Goal: Task Accomplishment & Management: Complete application form

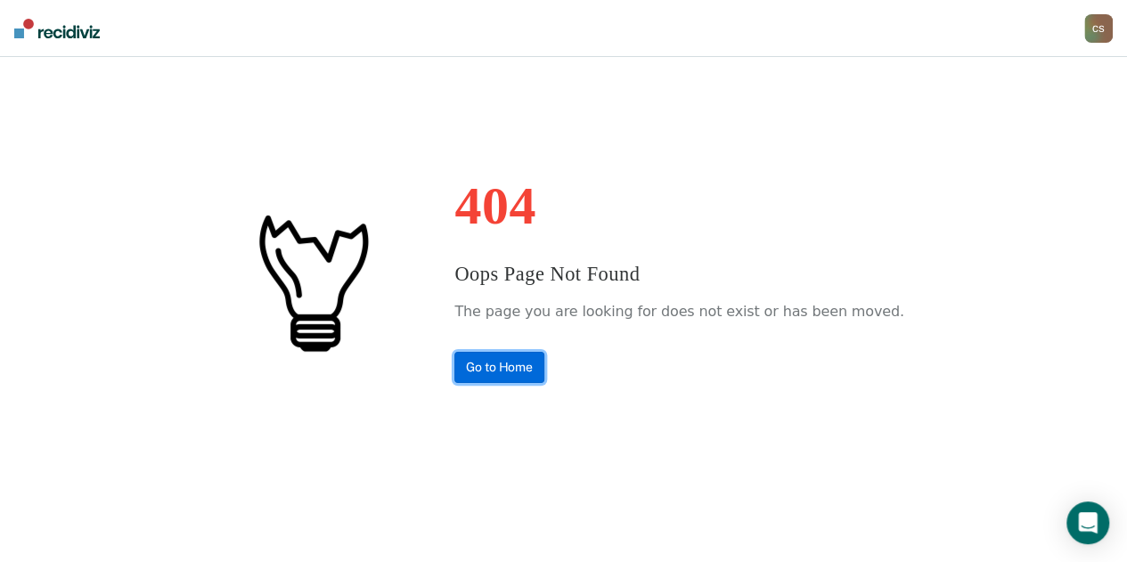
click at [526, 368] on link "Go to Home" at bounding box center [499, 367] width 90 height 31
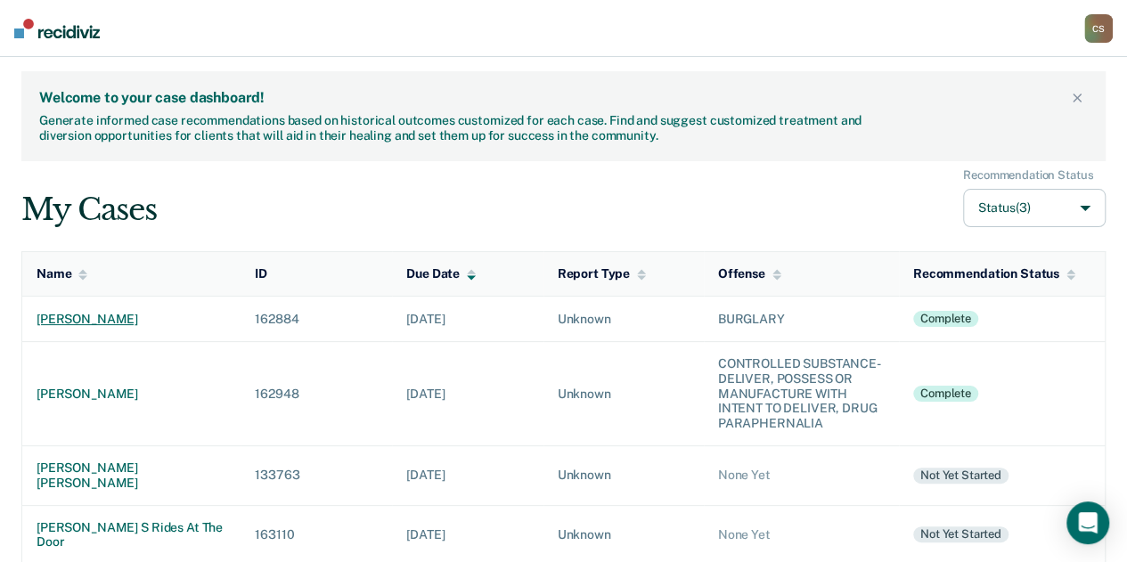
click at [55, 312] on div "[PERSON_NAME]" at bounding box center [132, 319] width 190 height 15
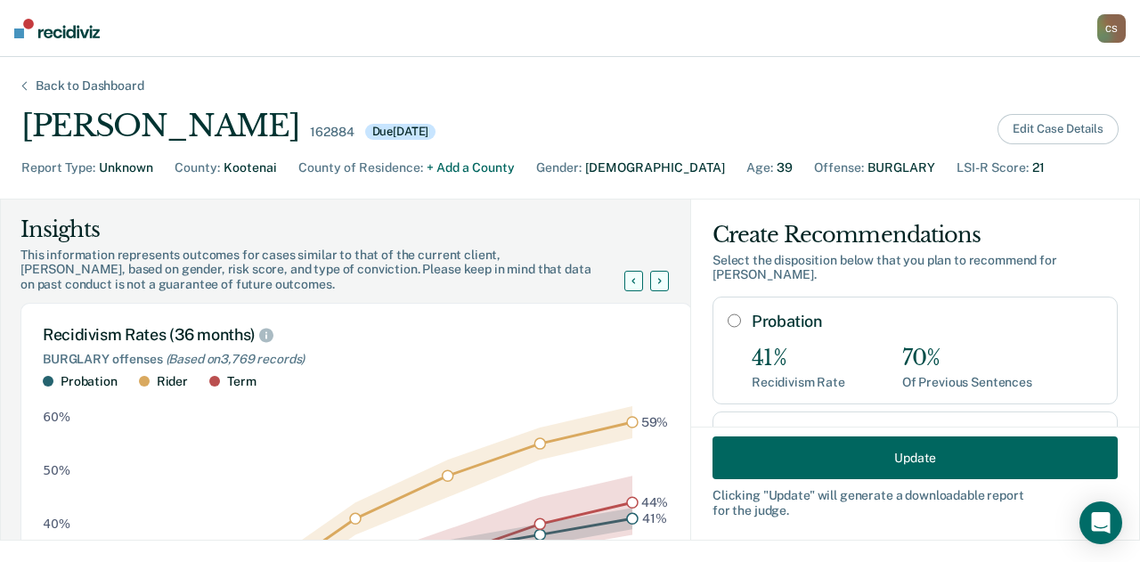
click at [1063, 127] on button "Edit Case Details" at bounding box center [1058, 129] width 121 height 30
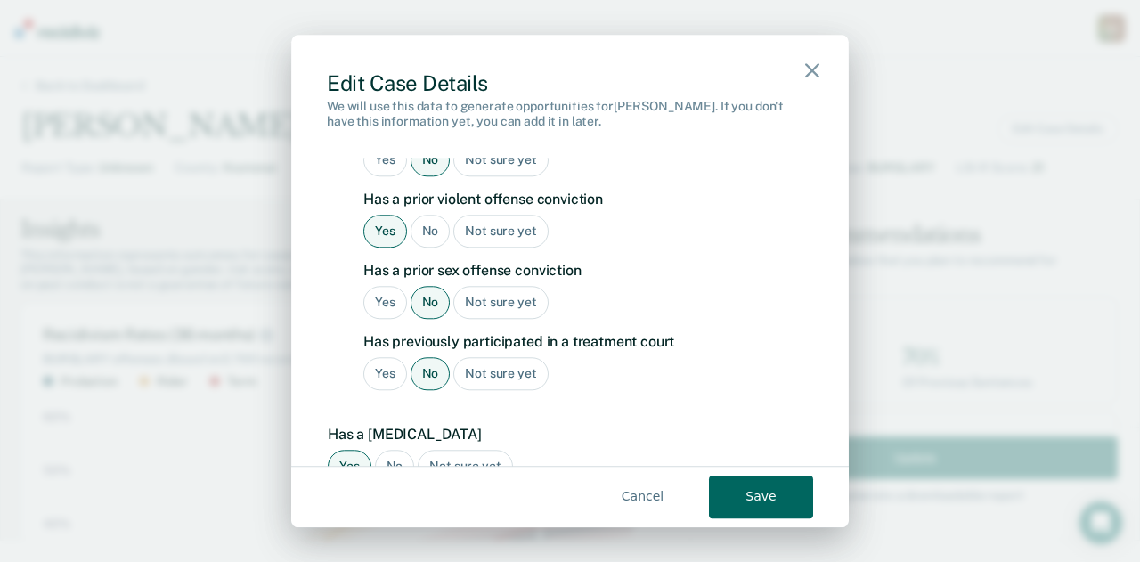
scroll to position [1942, 0]
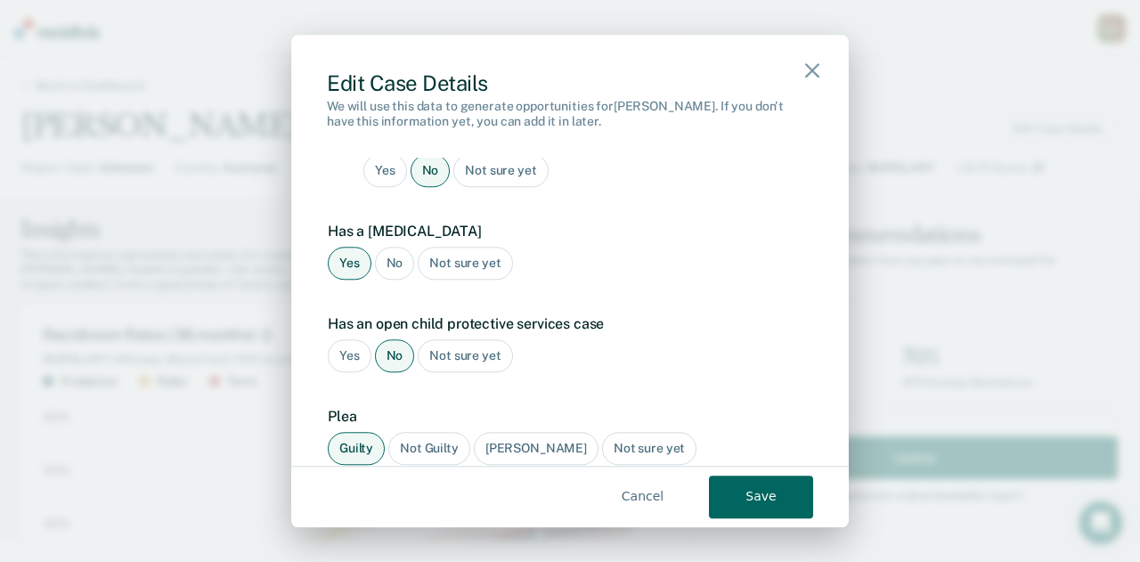
click at [782, 496] on button "Save" at bounding box center [761, 497] width 104 height 43
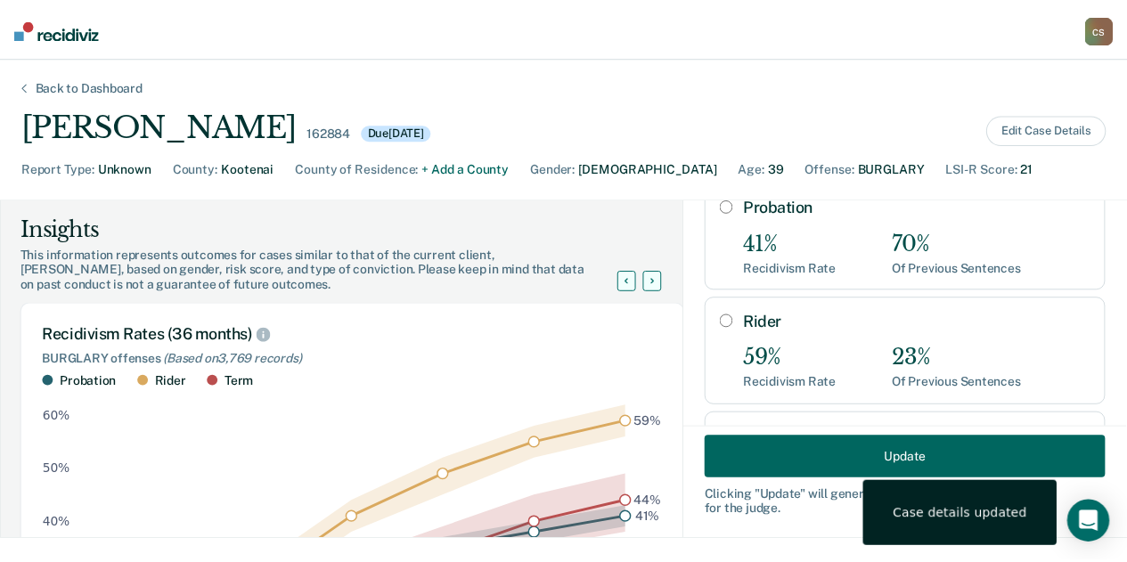
scroll to position [89, 0]
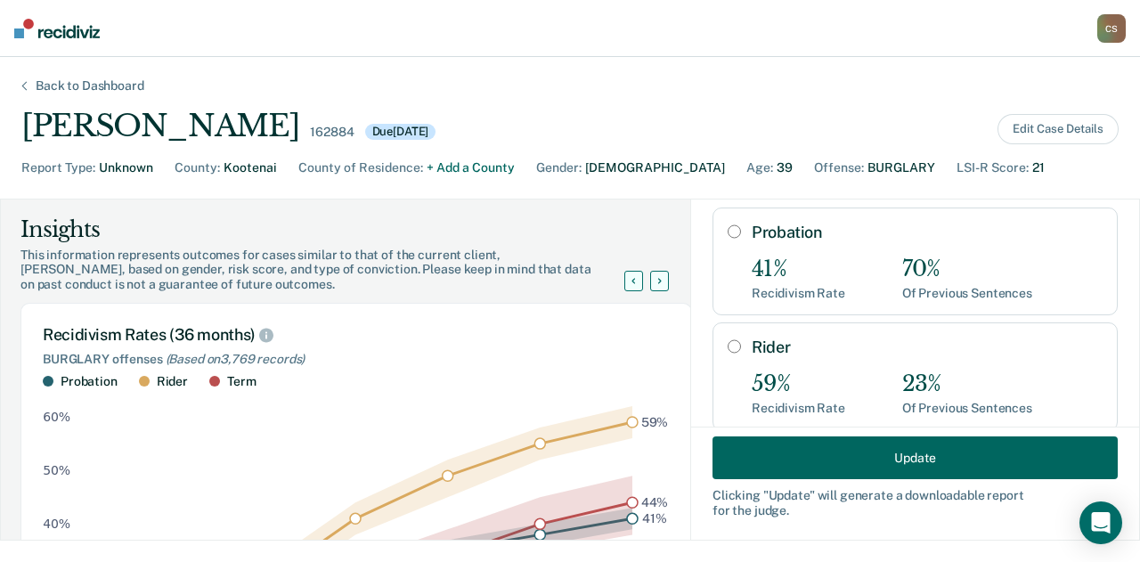
click at [728, 230] on input "Probation" at bounding box center [734, 231] width 13 height 14
radio input "true"
radio input "false"
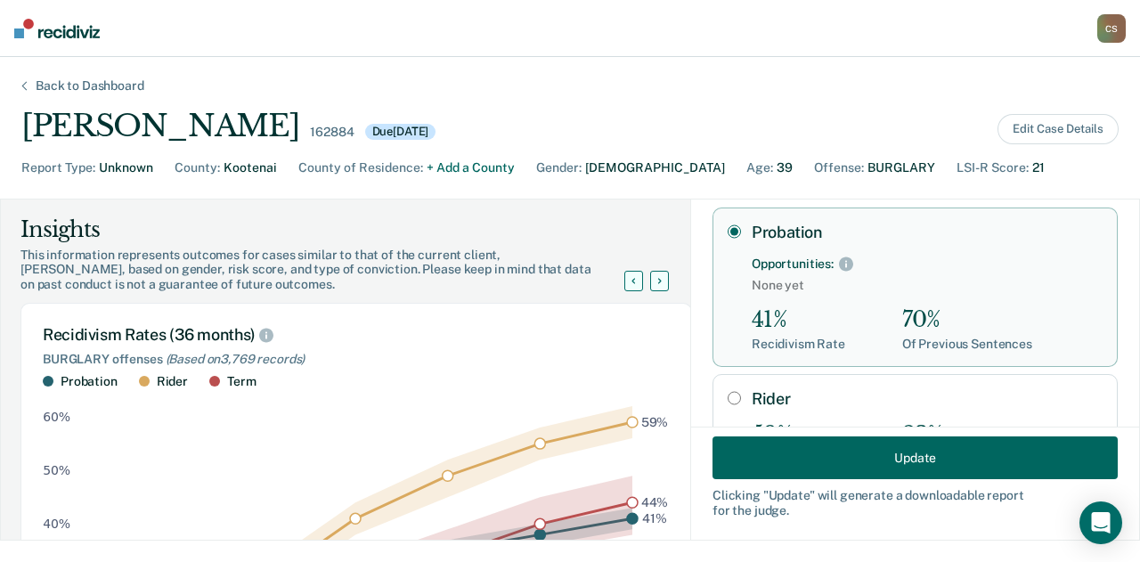
click at [874, 460] on button "Update" at bounding box center [915, 457] width 405 height 43
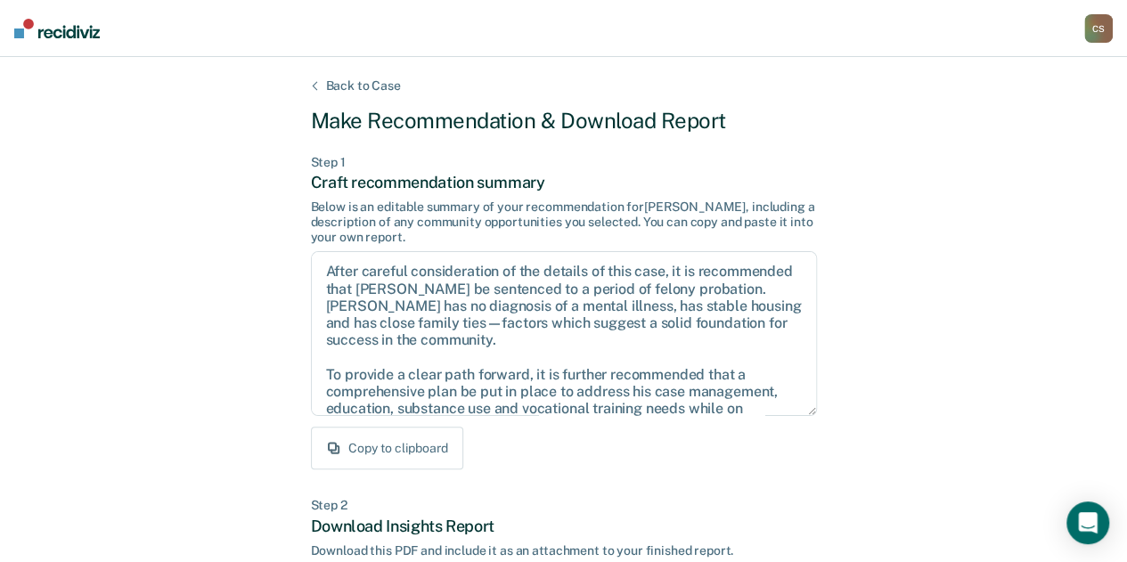
click at [395, 453] on button "Copy to clipboard" at bounding box center [387, 448] width 152 height 43
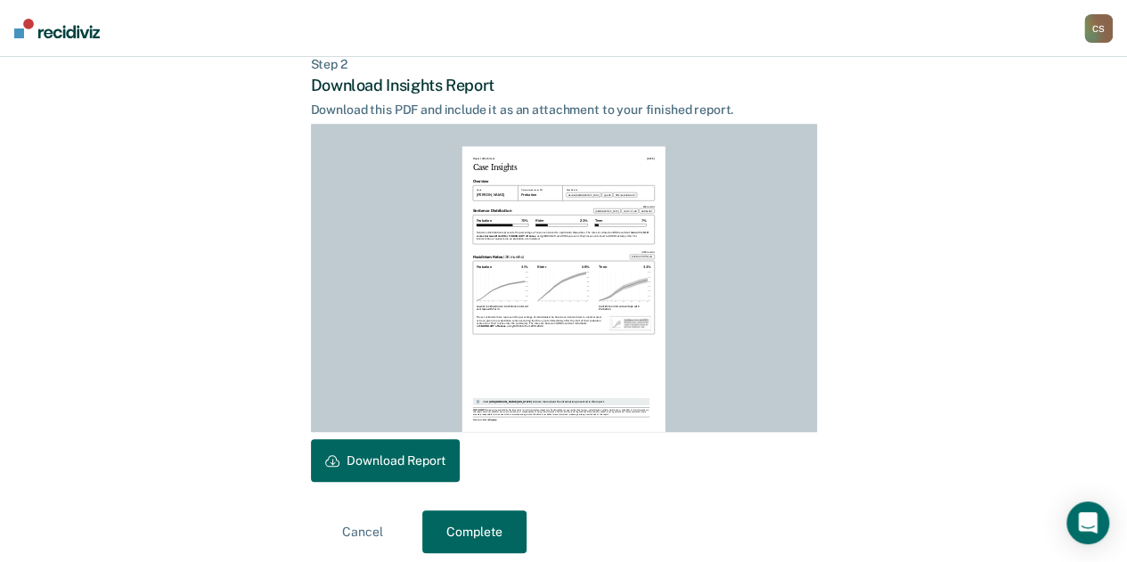
scroll to position [445, 0]
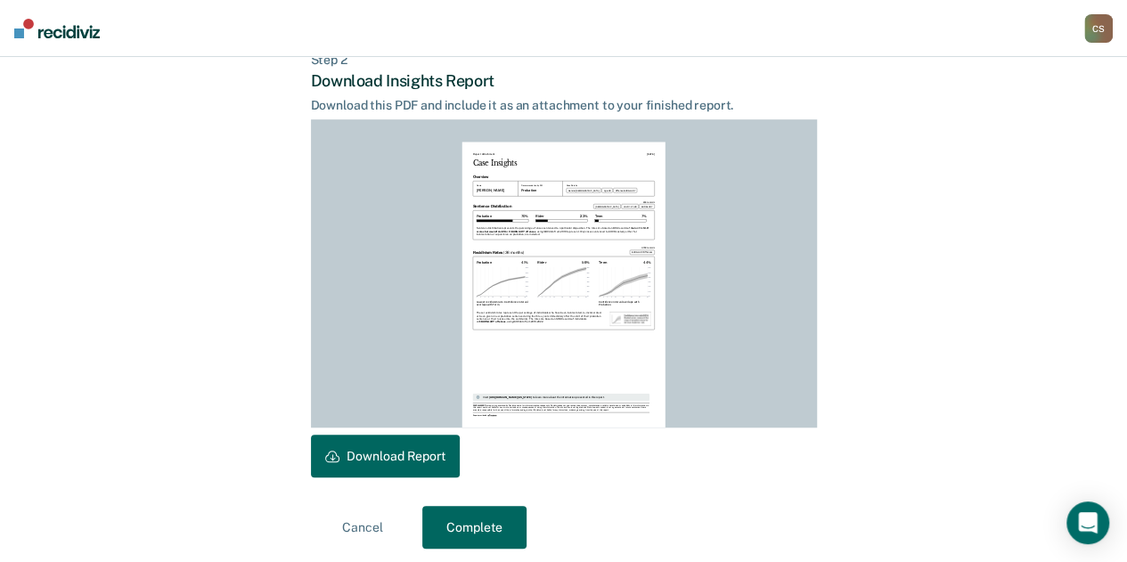
click at [387, 460] on button "Download Report" at bounding box center [385, 456] width 149 height 43
click at [490, 525] on button "Complete" at bounding box center [474, 527] width 104 height 43
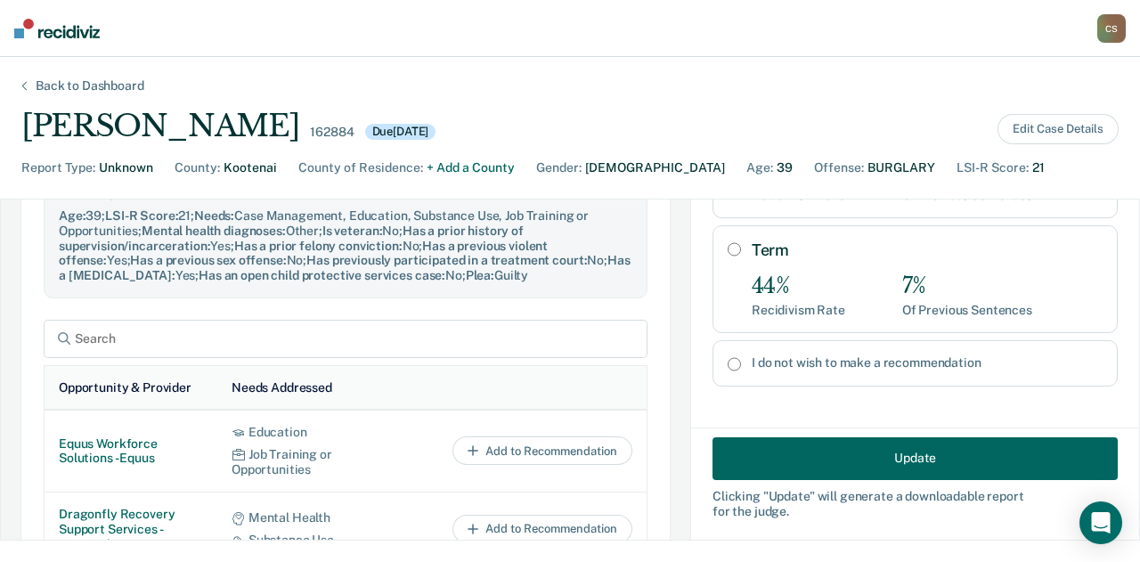
scroll to position [980, 0]
